Goal: Task Accomplishment & Management: Use online tool/utility

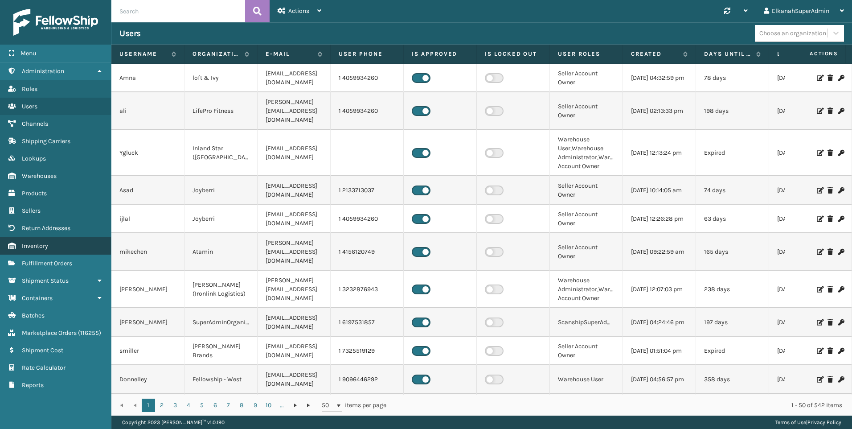
click at [47, 248] on span "Inventory" at bounding box center [35, 246] width 26 height 8
drag, startPoint x: 0, startPoint y: 0, endPoint x: 47, endPoint y: 248, distance: 252.3
click at [47, 248] on span "Inventory" at bounding box center [35, 246] width 26 height 8
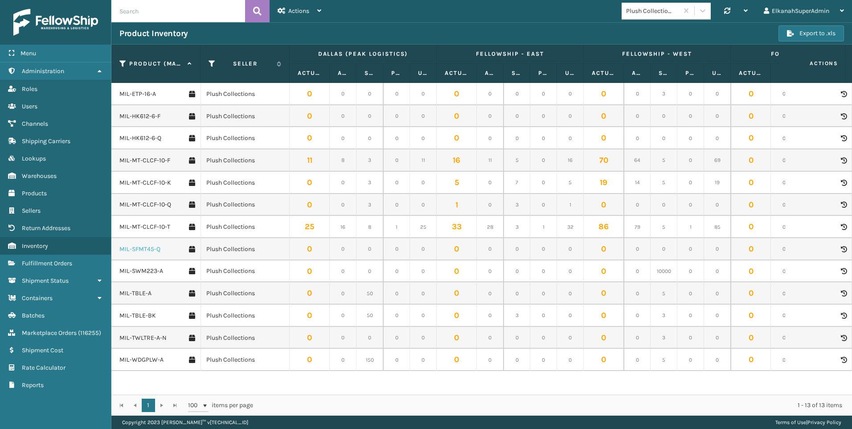
click at [152, 250] on link "MIL-SFMT45-Q" at bounding box center [139, 249] width 41 height 9
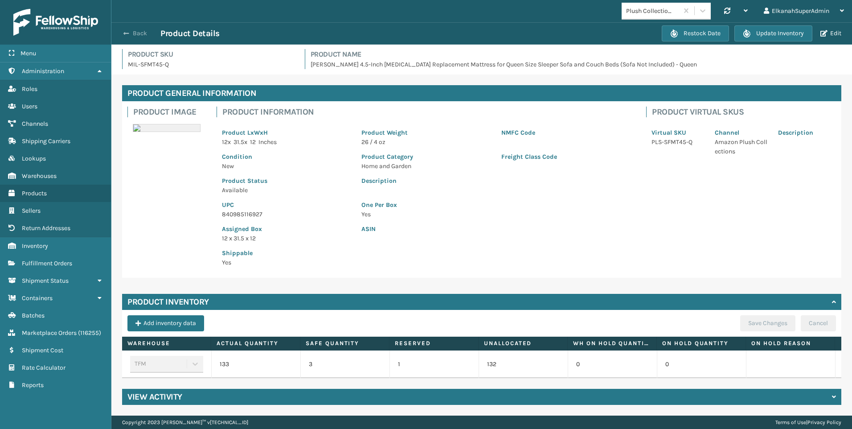
click at [136, 34] on button "Back" at bounding box center [139, 33] width 41 height 8
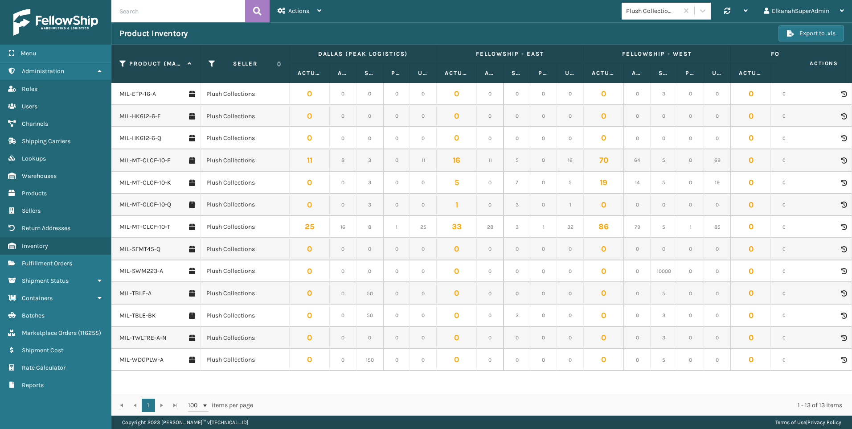
click at [841, 249] on icon at bounding box center [843, 249] width 5 height 6
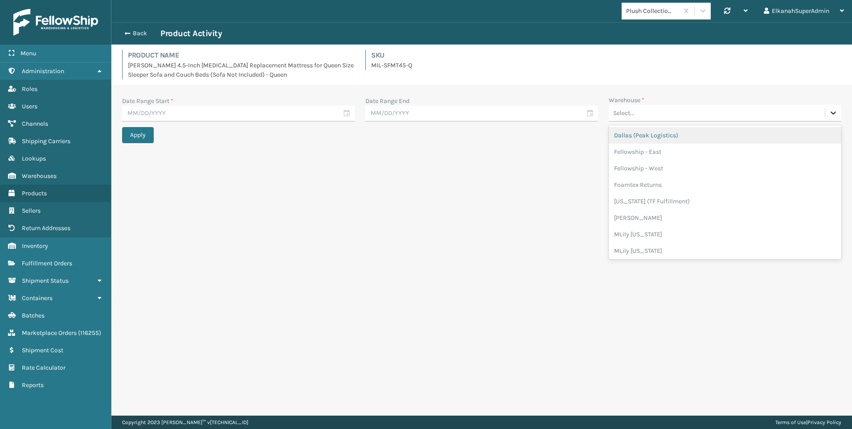
click at [830, 116] on icon at bounding box center [833, 112] width 9 height 9
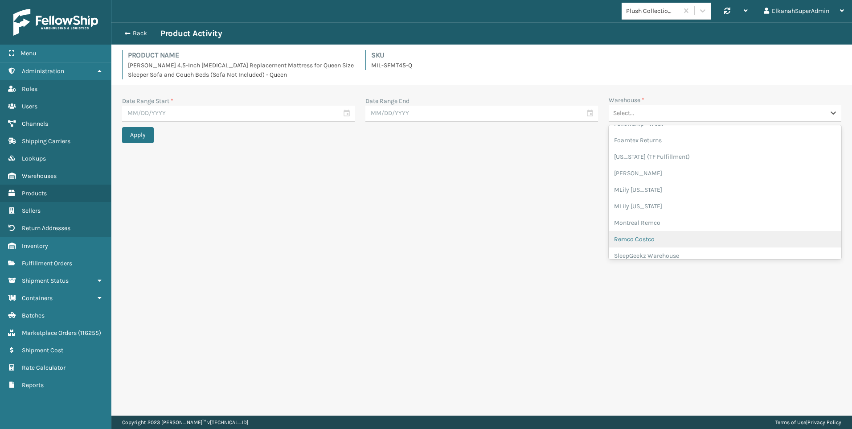
scroll to position [89, 0]
click at [622, 239] on div "TFM" at bounding box center [725, 244] width 233 height 16
click at [348, 113] on input "text" at bounding box center [238, 114] width 233 height 16
click at [154, 164] on div "1" at bounding box center [148, 164] width 15 height 13
type input "[DATE]"
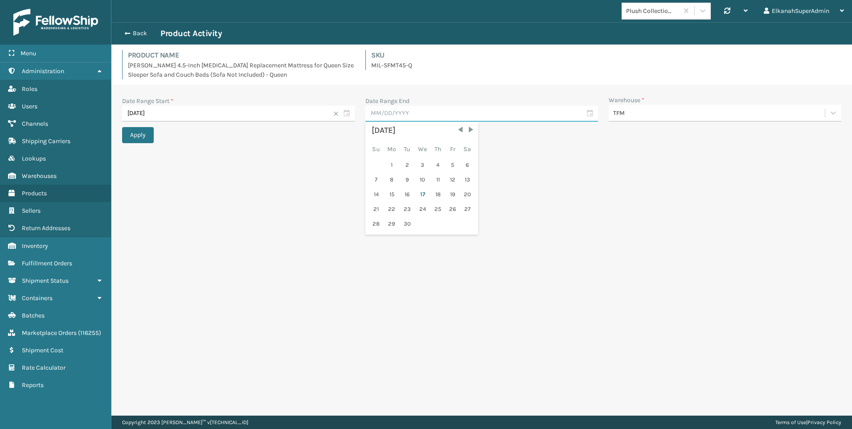
click at [412, 115] on input "text" at bounding box center [482, 114] width 233 height 16
drag, startPoint x: 425, startPoint y: 198, endPoint x: 436, endPoint y: 195, distance: 12.1
click at [436, 195] on div "14 15 16 17 18 19 20" at bounding box center [422, 194] width 105 height 13
click at [436, 195] on div "18" at bounding box center [438, 194] width 13 height 13
type input "[DATE]"
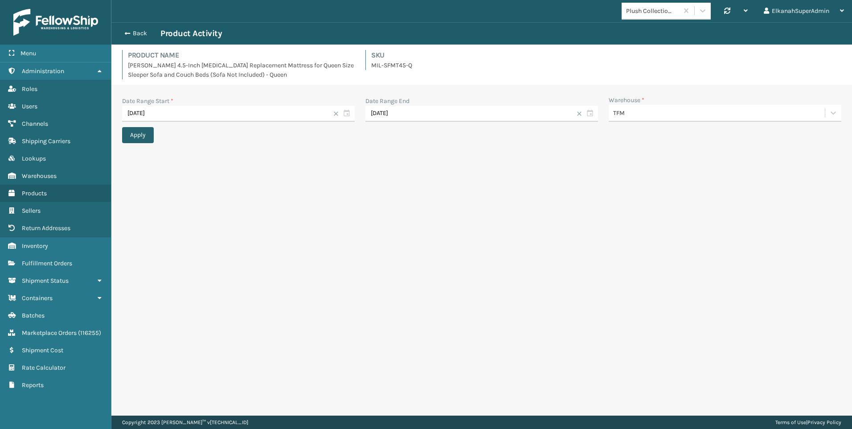
click at [146, 137] on button "Apply" at bounding box center [138, 135] width 32 height 16
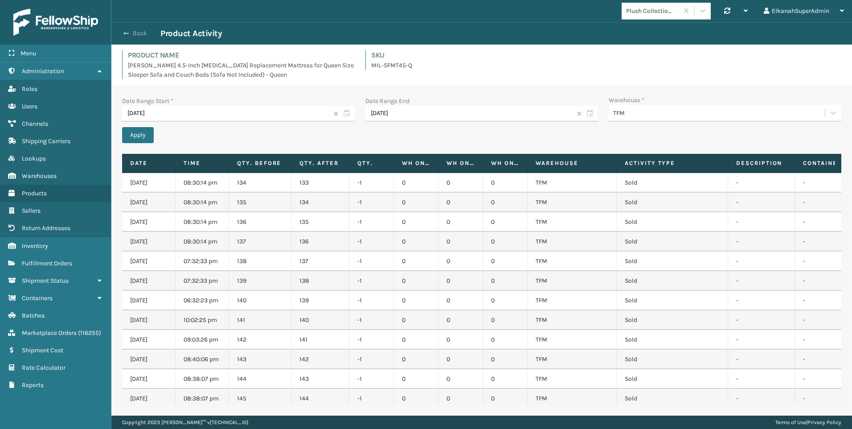
click at [135, 37] on button "Back" at bounding box center [139, 33] width 41 height 8
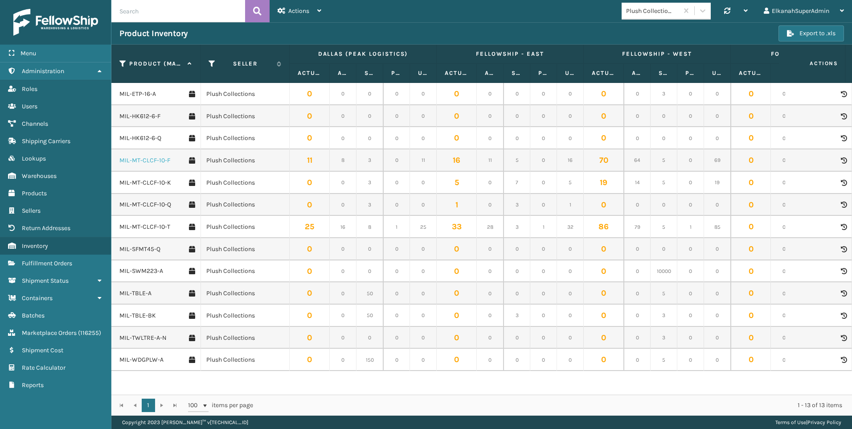
click at [148, 158] on link "MIL-MT-CLCF-10-F" at bounding box center [144, 160] width 51 height 9
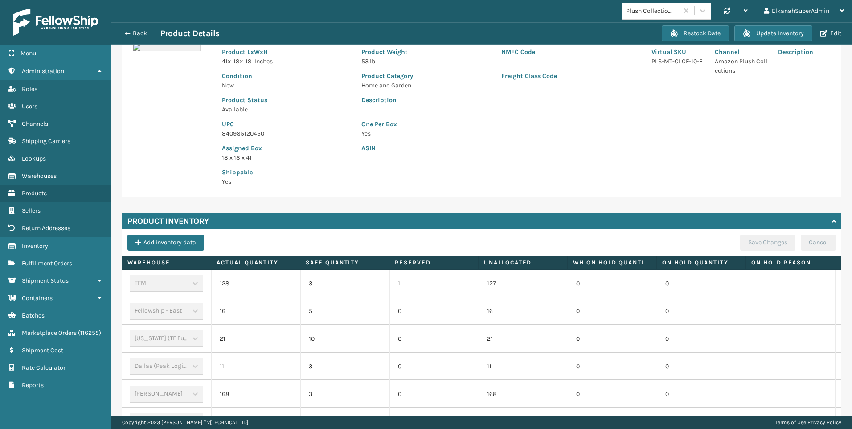
scroll to position [89, 0]
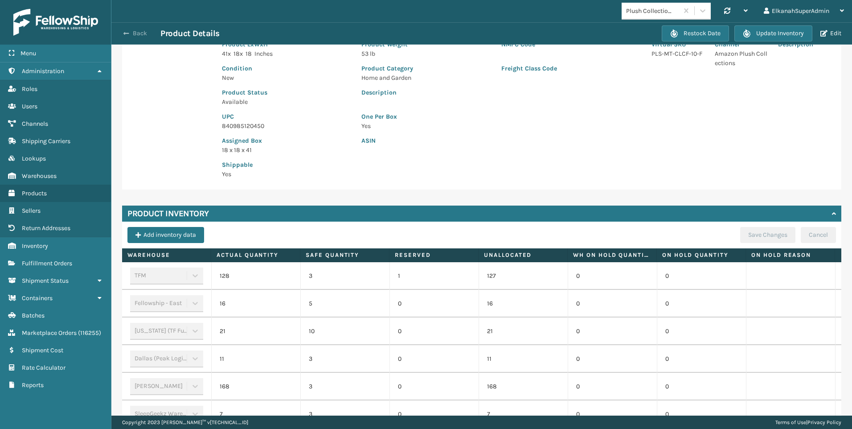
click at [143, 37] on button "Back" at bounding box center [139, 33] width 41 height 8
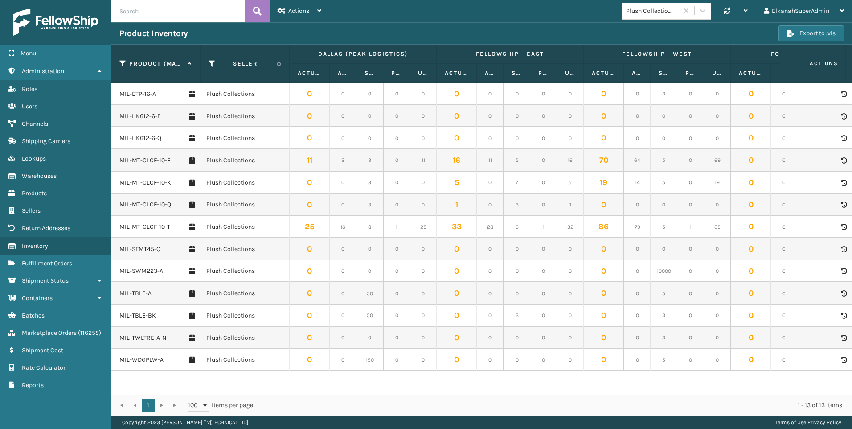
click at [841, 204] on icon at bounding box center [843, 205] width 5 height 6
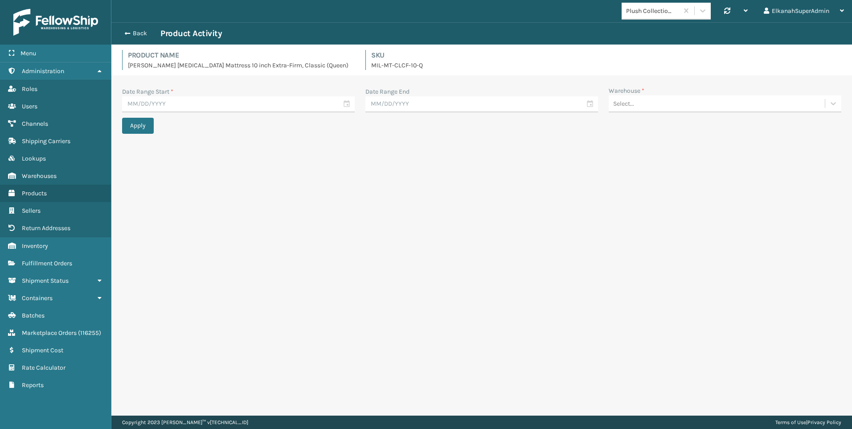
click at [665, 101] on div "Select..." at bounding box center [717, 103] width 216 height 15
click at [624, 229] on div "TFM" at bounding box center [725, 234] width 233 height 16
click at [592, 103] on input "text" at bounding box center [482, 104] width 233 height 16
click at [433, 189] on div "18" at bounding box center [438, 184] width 13 height 13
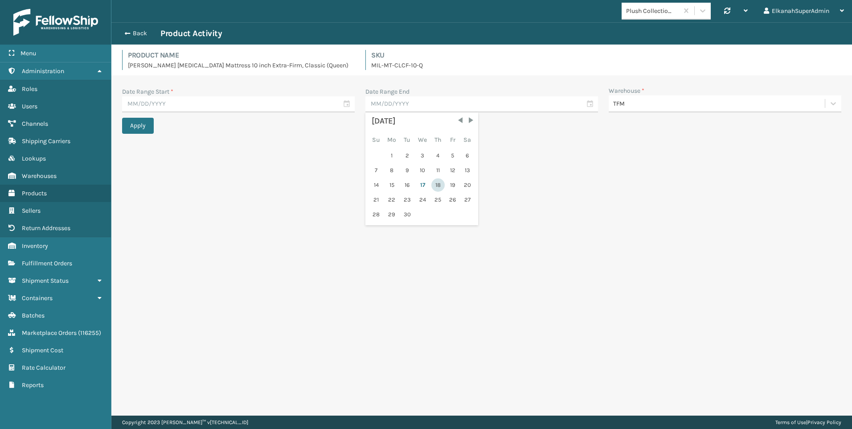
type input "[DATE]"
click at [350, 105] on input "text" at bounding box center [238, 104] width 233 height 16
click at [197, 153] on div "4" at bounding box center [194, 155] width 13 height 13
type input "[DATE]"
click at [138, 129] on button "Apply" at bounding box center [138, 126] width 32 height 16
